Goal: Transaction & Acquisition: Book appointment/travel/reservation

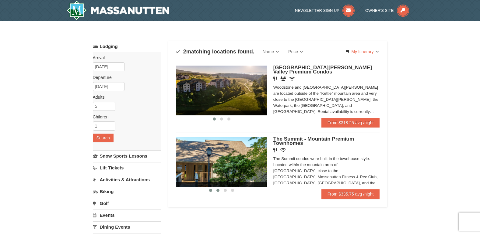
click at [216, 191] on button at bounding box center [217, 191] width 7 height 6
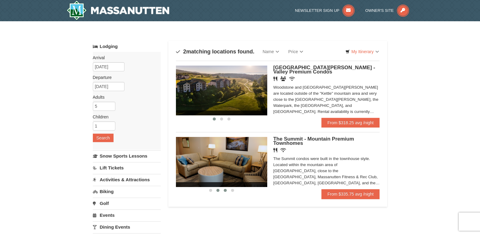
click at [222, 191] on button at bounding box center [224, 191] width 7 height 6
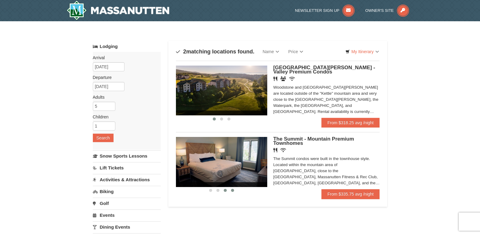
click at [231, 192] on button at bounding box center [232, 191] width 7 height 6
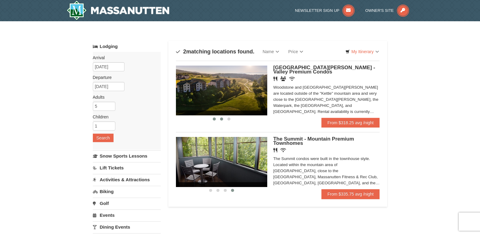
click at [221, 120] on span at bounding box center [221, 119] width 3 height 3
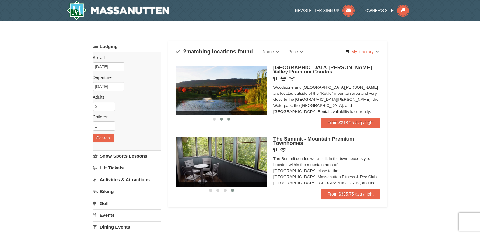
click at [230, 119] on span at bounding box center [228, 119] width 3 height 3
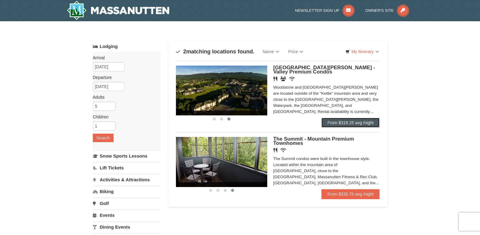
click at [356, 122] on link "From $318.25 avg /night" at bounding box center [350, 123] width 58 height 10
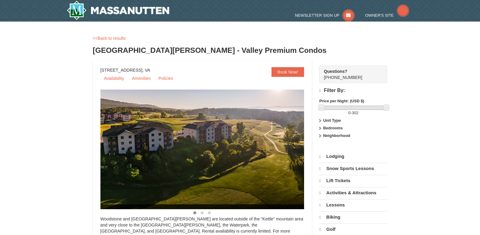
select select "10"
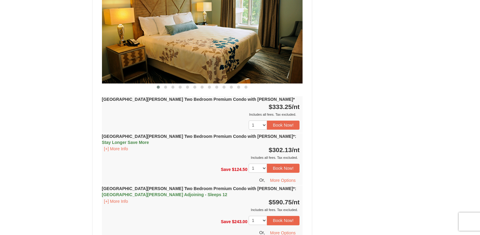
scroll to position [608, 0]
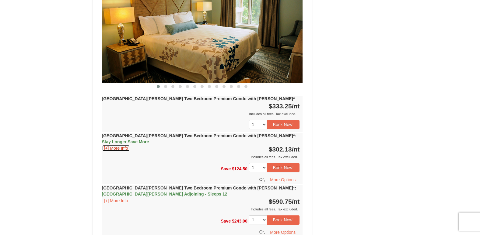
click at [120, 145] on button "[+] More Info" at bounding box center [116, 148] width 28 height 7
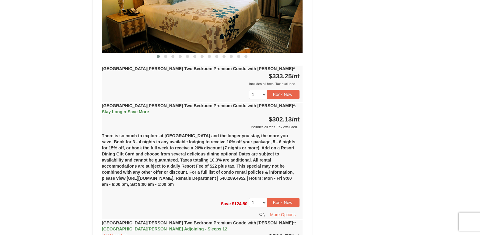
scroll to position [639, 0]
click at [284, 198] on button "Book Now!" at bounding box center [283, 202] width 33 height 9
click at [284, 195] on div "Save $124.50 1 2 Book Now! Or, More Options" at bounding box center [202, 207] width 201 height 24
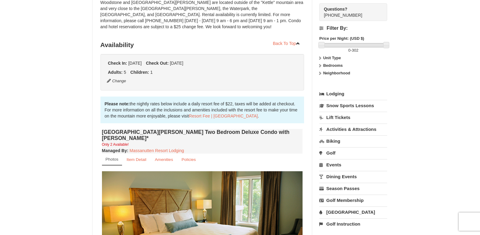
scroll to position [59, 0]
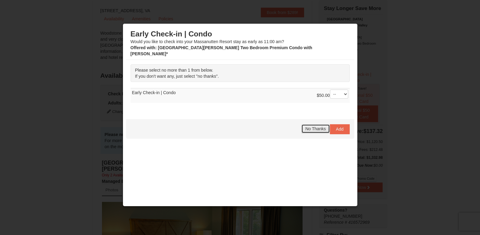
click at [311, 127] on span "No Thanks" at bounding box center [315, 129] width 20 height 5
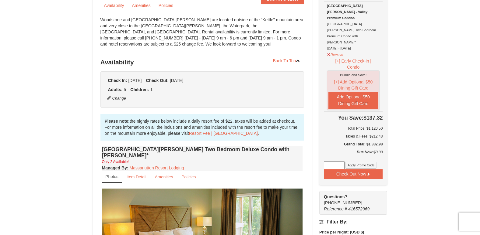
scroll to position [91, 0]
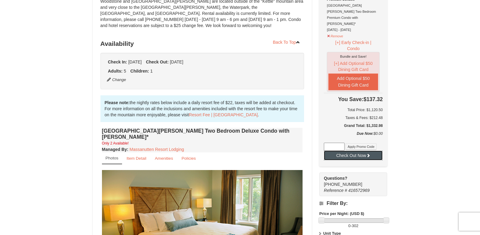
click at [357, 151] on button "Check Out Now" at bounding box center [353, 156] width 59 height 10
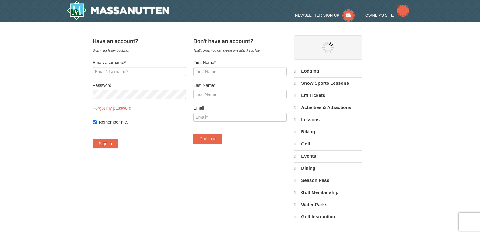
select select "10"
